Goal: Contribute content

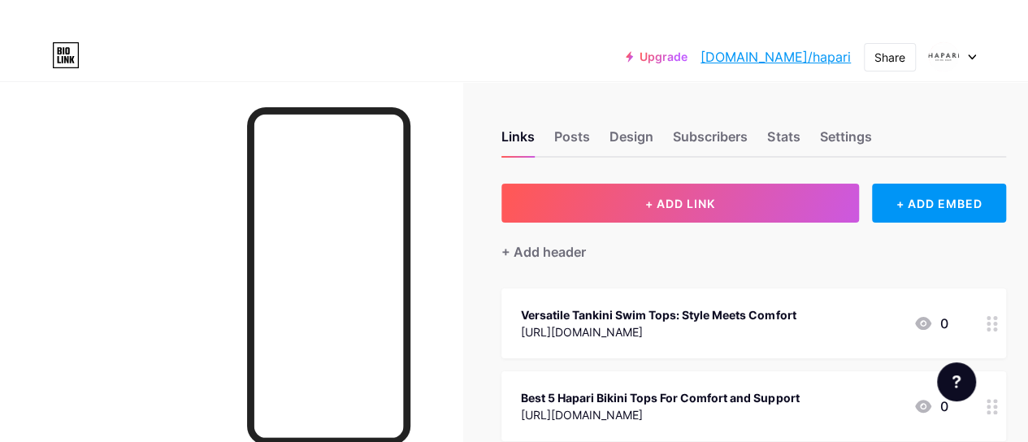
drag, startPoint x: 305, startPoint y: 39, endPoint x: 686, endPoint y: 288, distance: 455.4
click at [686, 288] on div "Versatile Tankini Swim Tops: Style Meets Comfort [URL][DOMAIN_NAME] 0" at bounding box center [753, 323] width 505 height 70
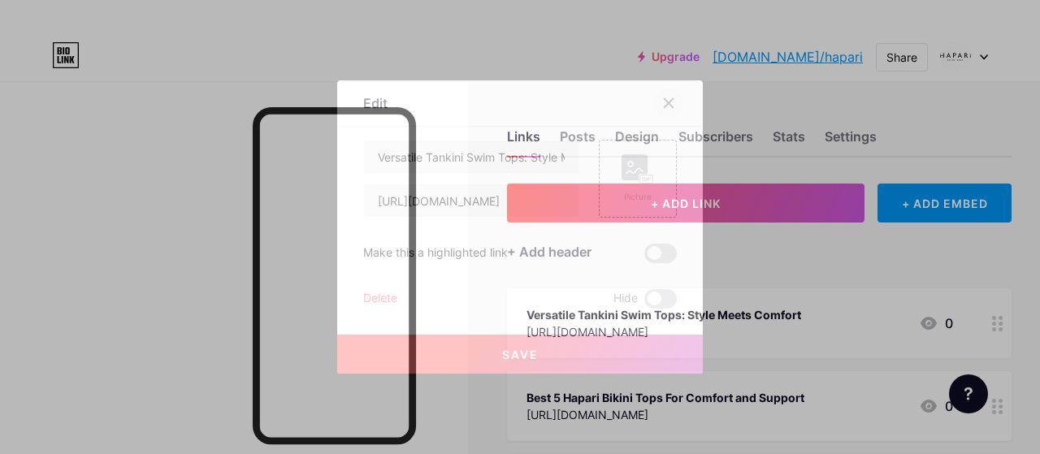
click at [659, 103] on div at bounding box center [668, 103] width 29 height 29
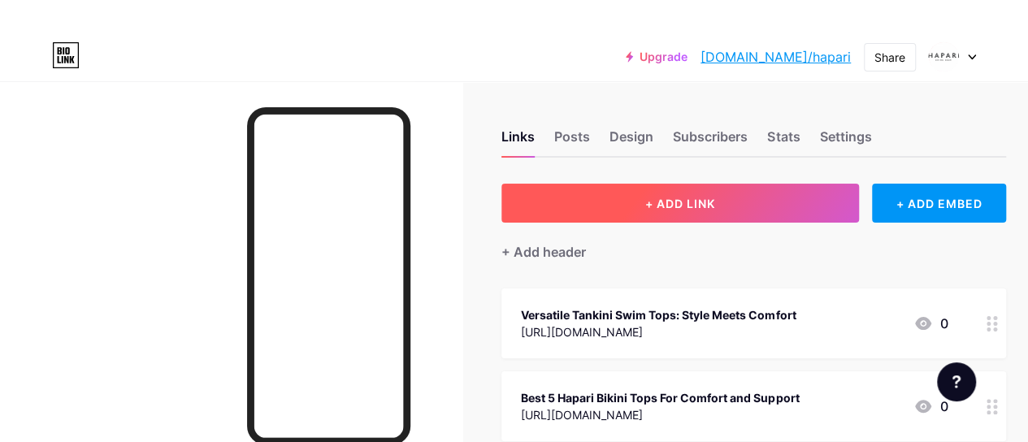
click at [665, 206] on span "+ ADD LINK" at bounding box center [680, 204] width 70 height 14
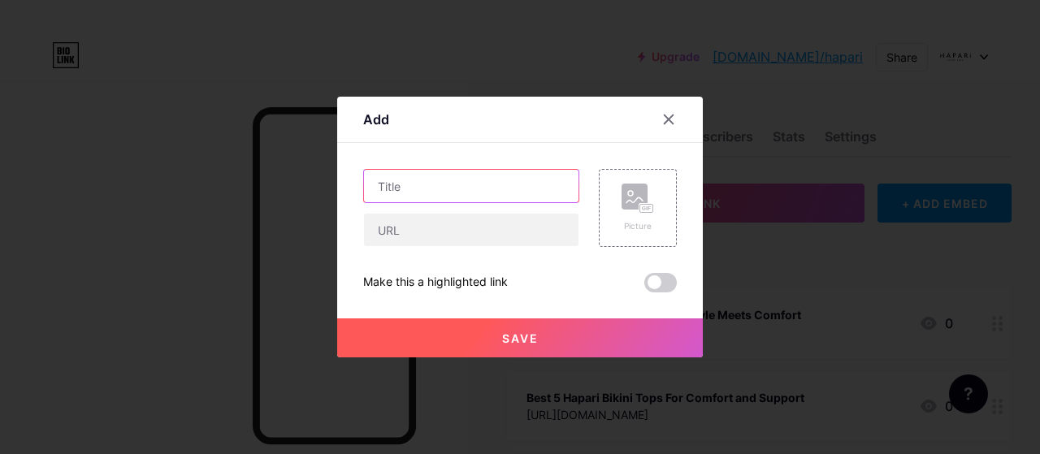
click at [505, 189] on input "text" at bounding box center [471, 186] width 214 height 32
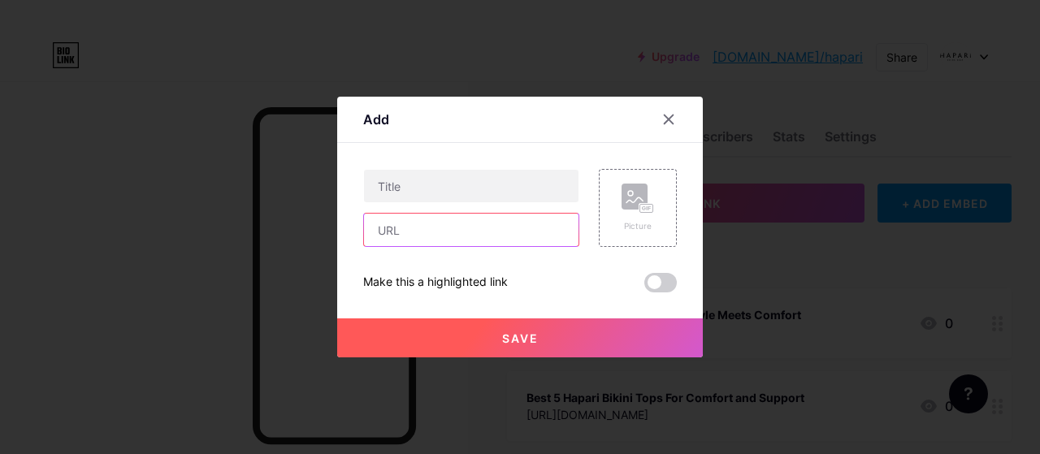
click at [478, 241] on input "text" at bounding box center [471, 230] width 214 height 32
paste input "[URL][DOMAIN_NAME]"
type input "[URL][DOMAIN_NAME]"
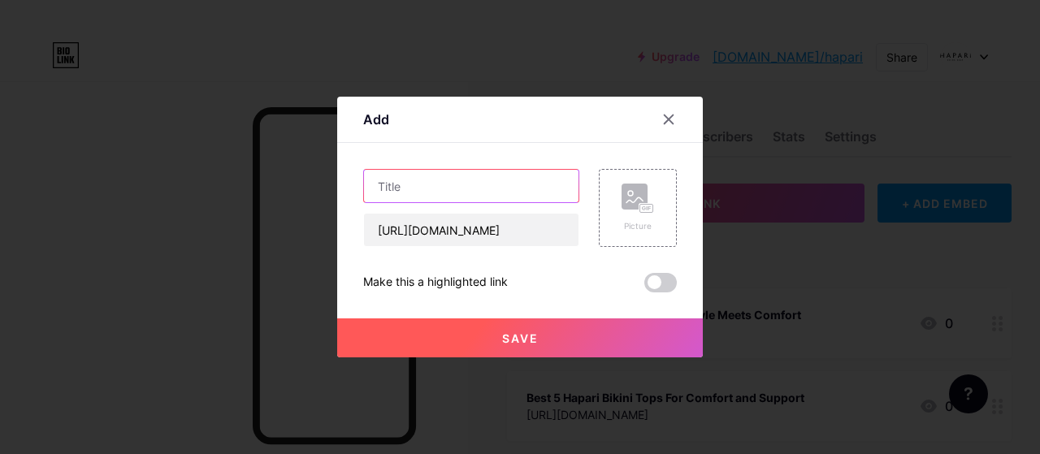
click at [448, 193] on input "text" at bounding box center [471, 186] width 214 height 32
paste input "Trendy Women’s Bikini Tops and Low Rise Bikini Bottoms"
type input "Trendy Women’s Bikini Tops and Low Rise Bikini Bottoms"
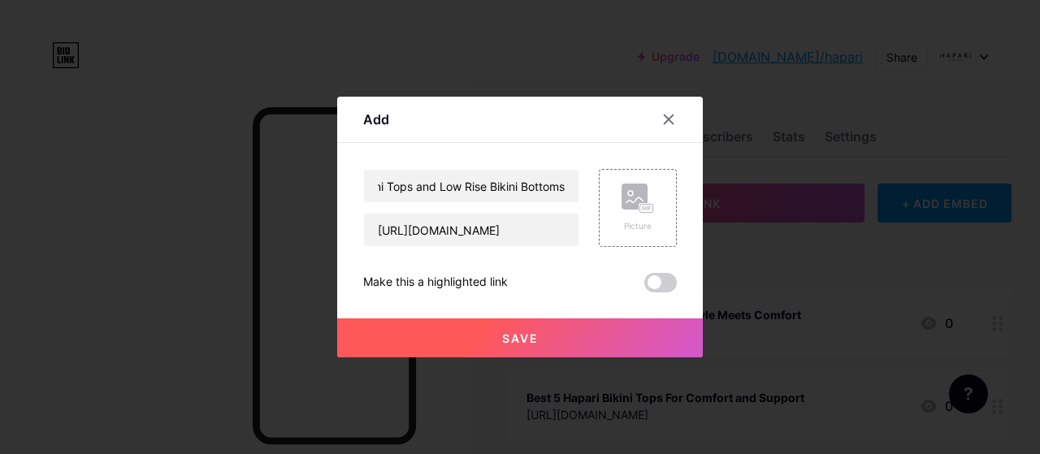
click at [686, 288] on div "Add Content YouTube Play YouTube video without leaving your page. ADD Vimeo Pla…" at bounding box center [520, 227] width 366 height 261
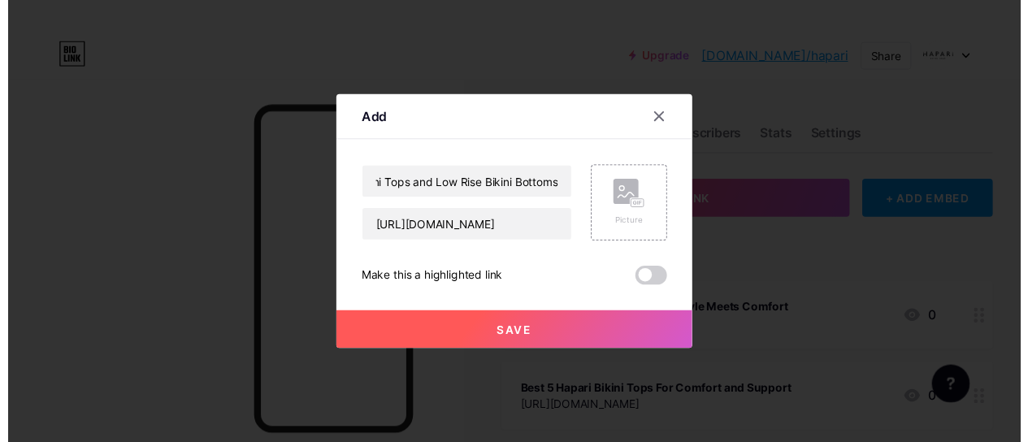
scroll to position [0, 0]
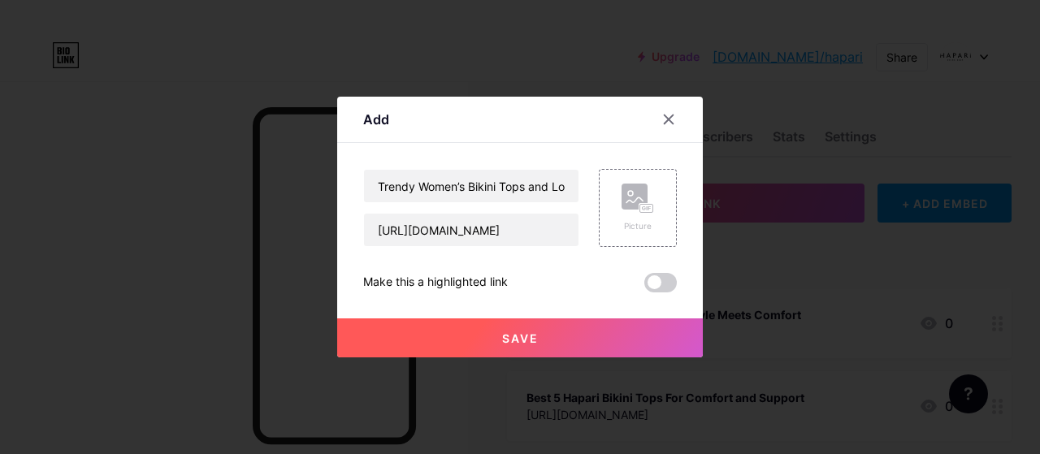
click at [665, 282] on span at bounding box center [660, 282] width 32 height 19
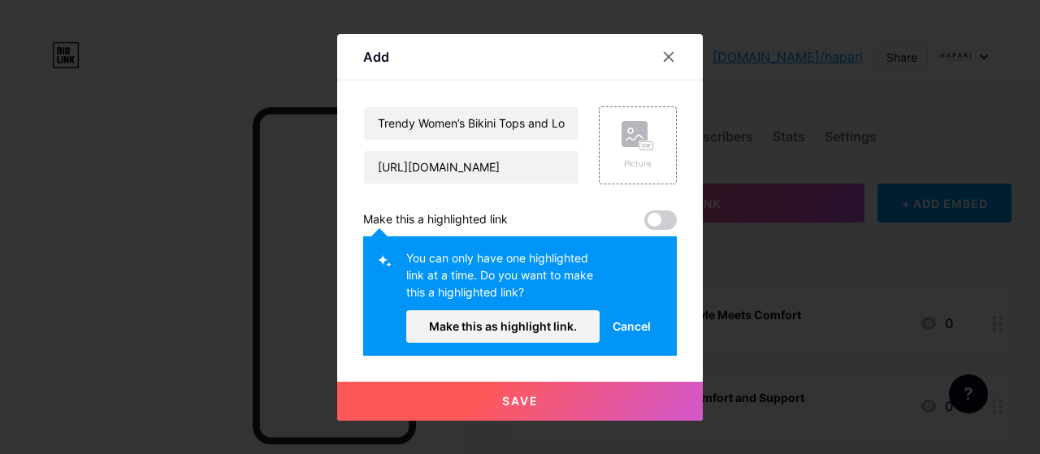
click at [535, 315] on button "Make this as highlight link." at bounding box center [502, 326] width 193 height 32
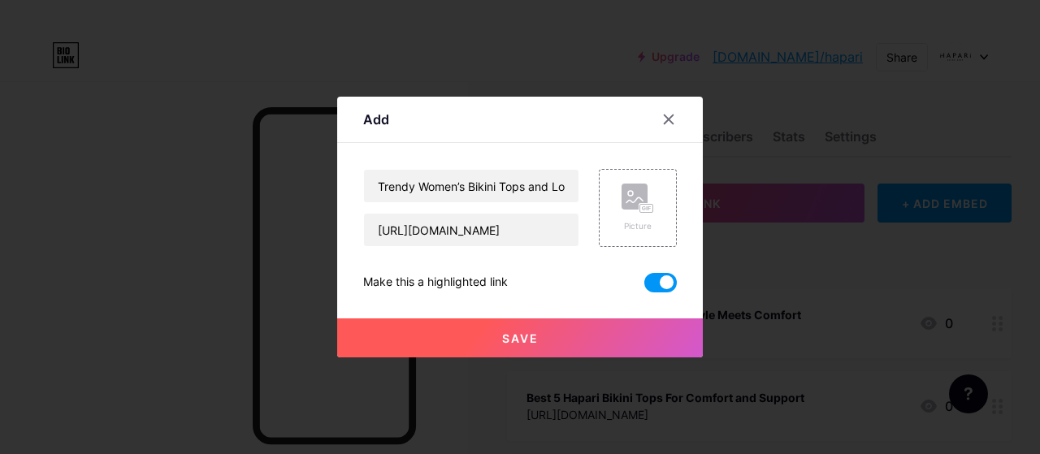
click at [538, 342] on span "Save" at bounding box center [520, 338] width 37 height 14
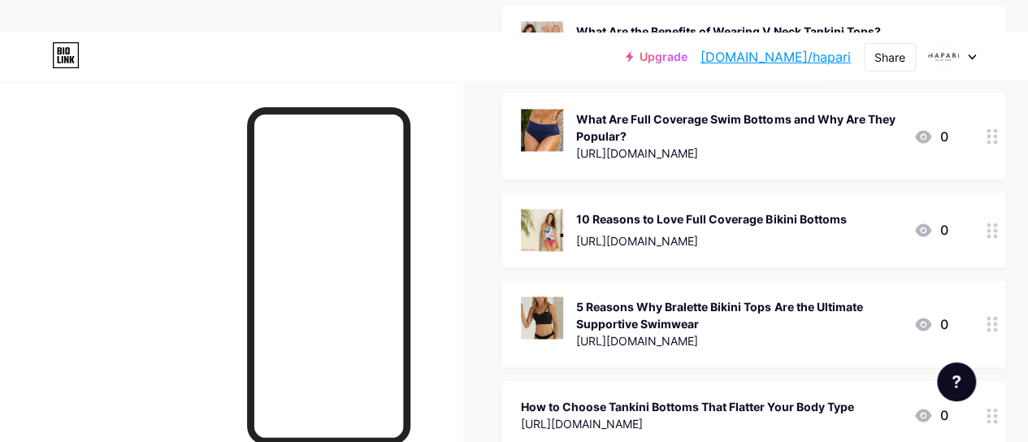
scroll to position [2301, 0]
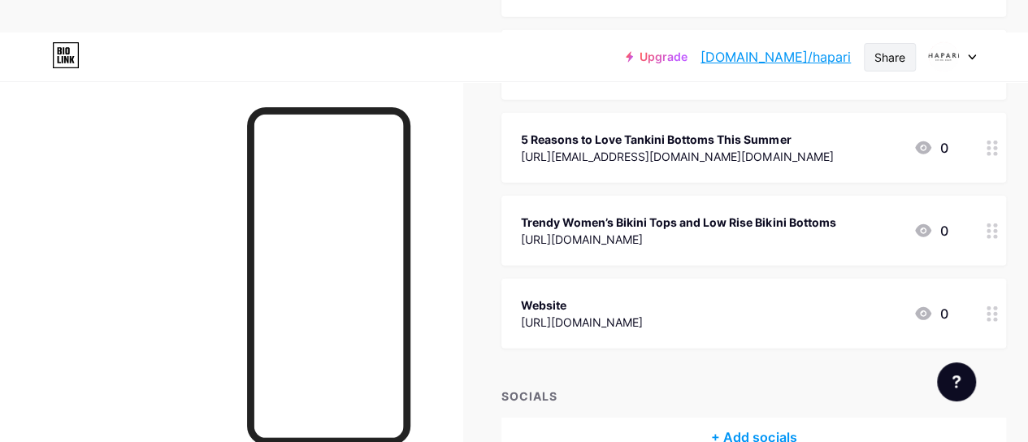
click at [881, 55] on div "Share" at bounding box center [889, 57] width 31 height 17
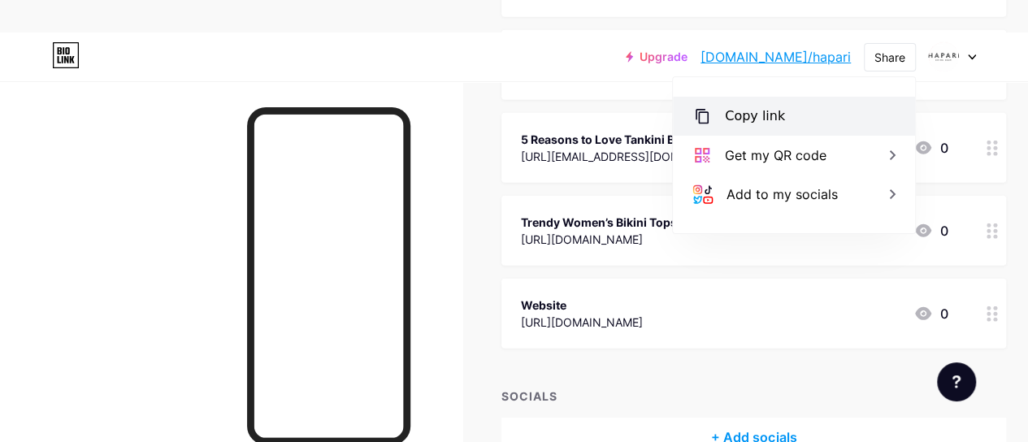
click at [799, 126] on div "Copy link" at bounding box center [794, 116] width 242 height 39
